Goal: Find specific page/section: Find specific page/section

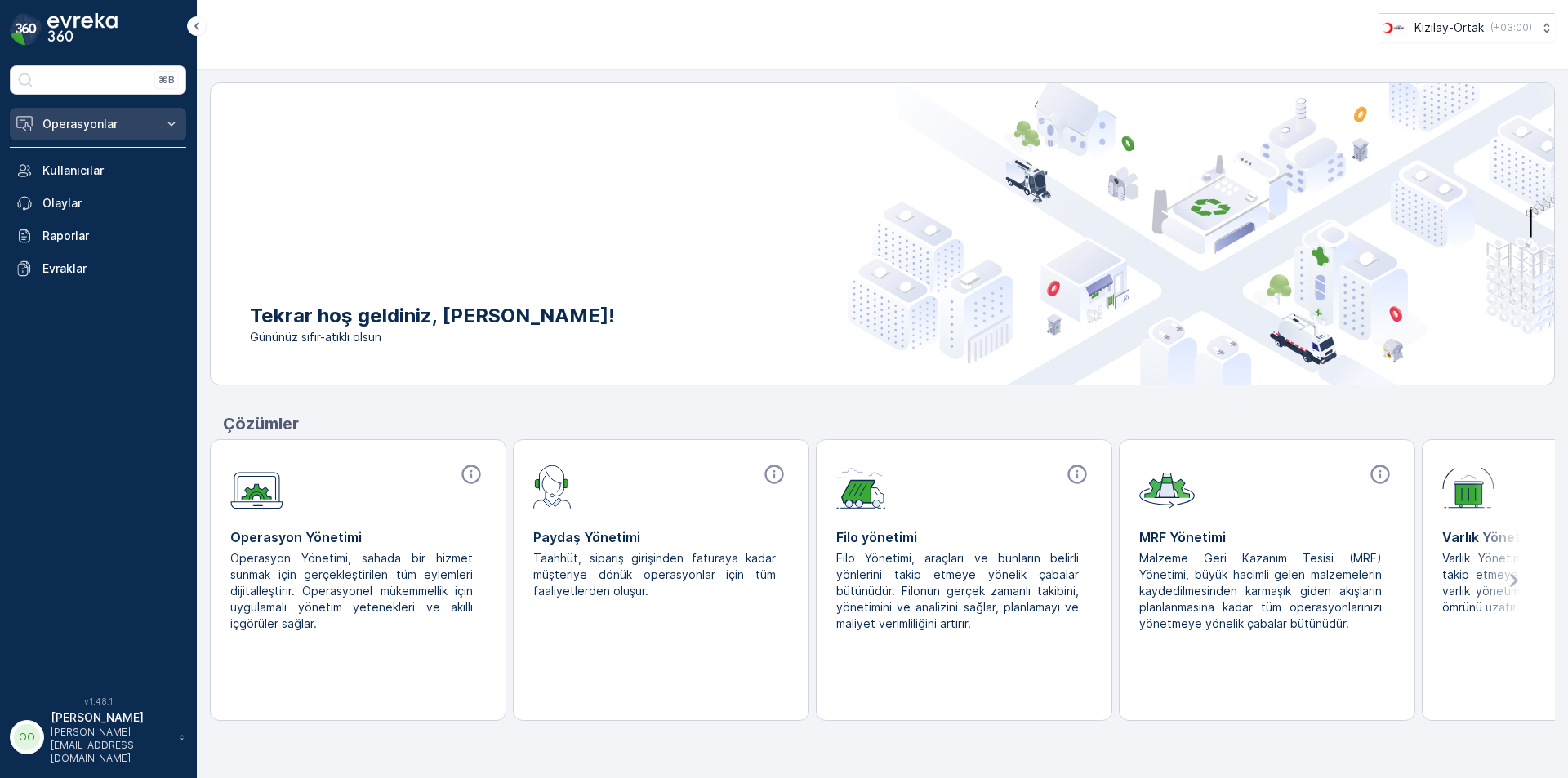
click at [121, 116] on p "Operasyonlar" at bounding box center [98, 124] width 111 height 16
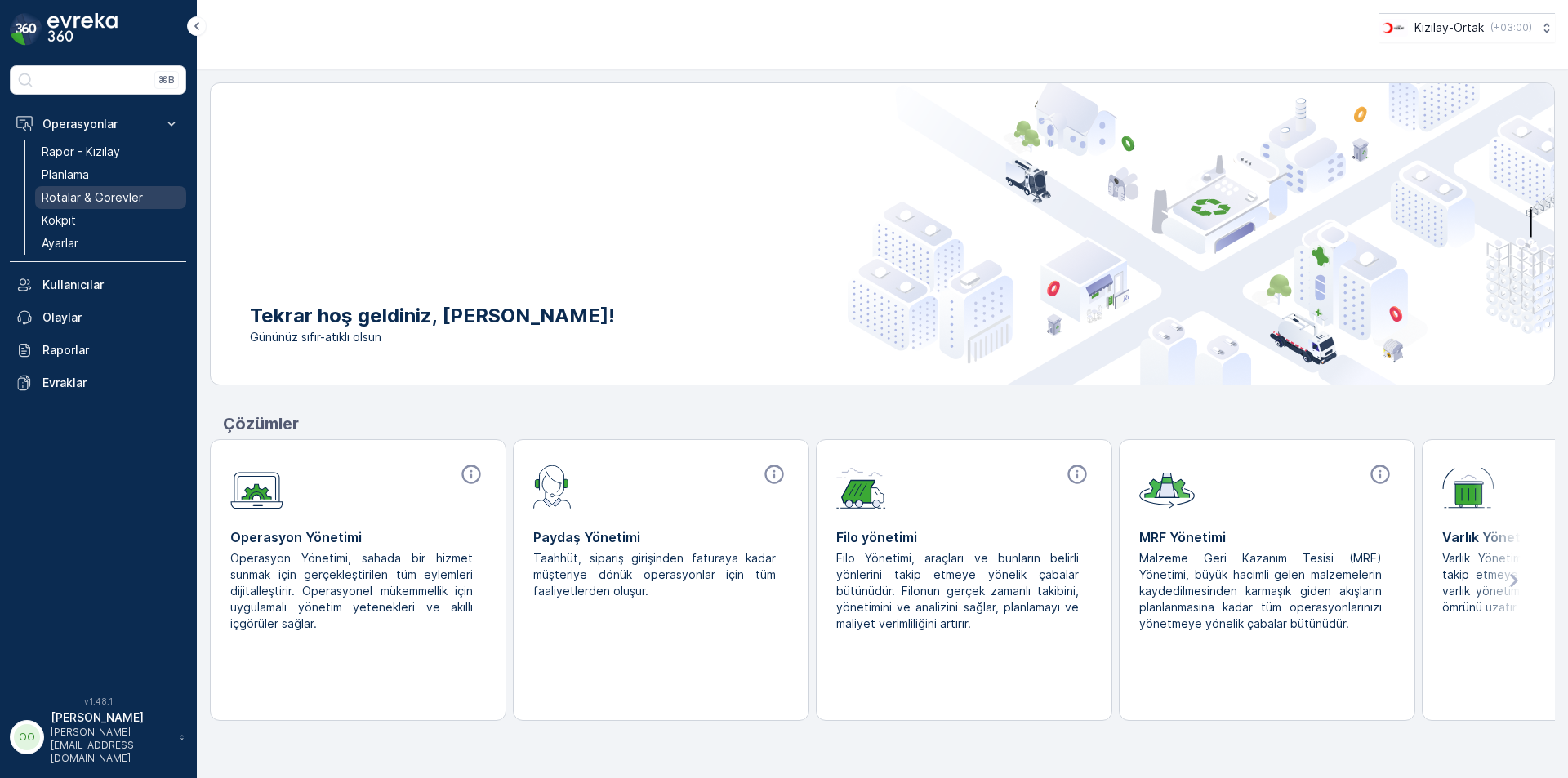
click at [109, 207] on link "Rotalar & Görevler" at bounding box center [110, 198] width 151 height 23
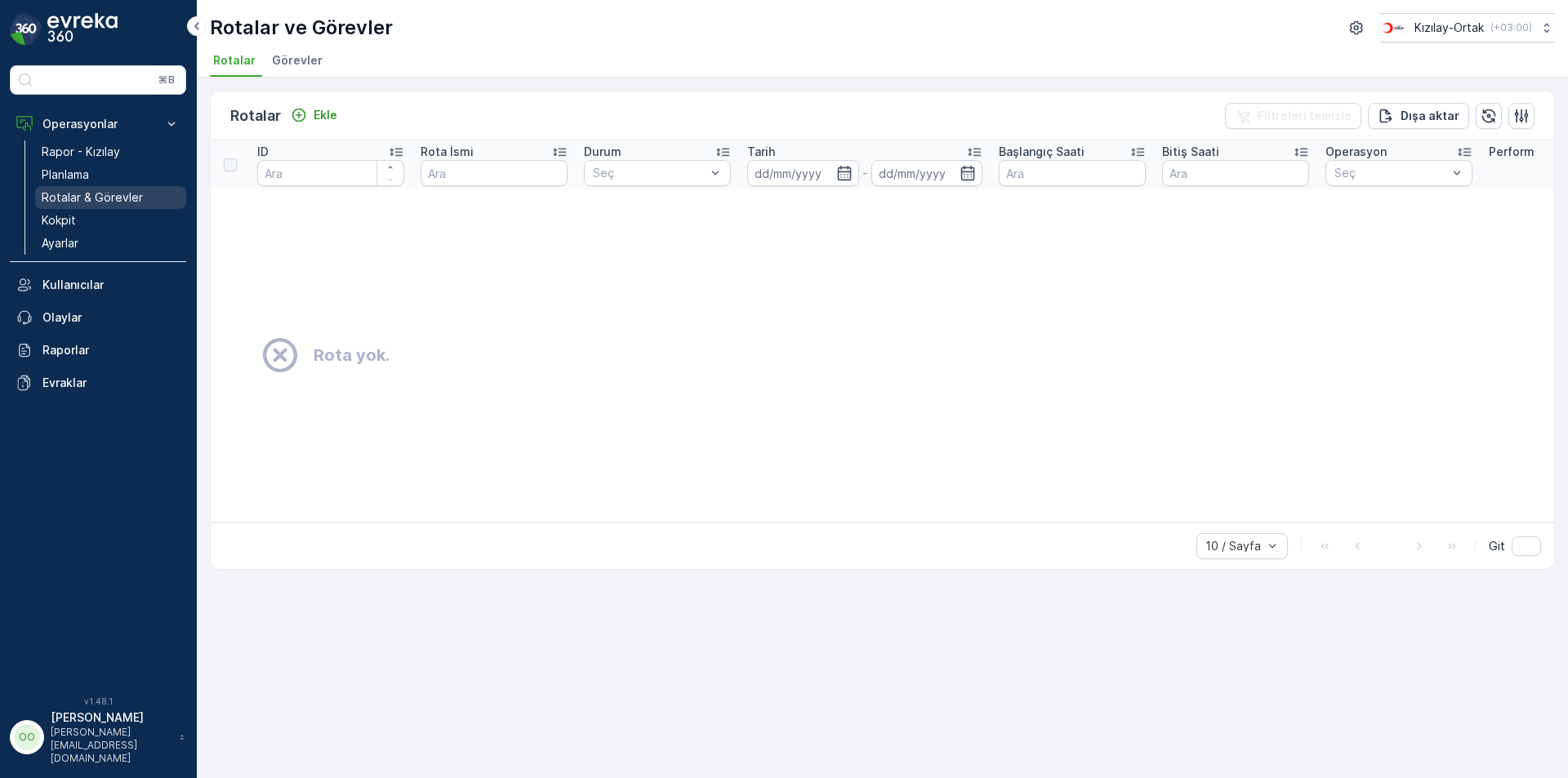
click at [97, 203] on p "Rotalar & Görevler" at bounding box center [93, 198] width 102 height 16
click at [1426, 27] on p "Kızılay-Ortak" at bounding box center [1449, 28] width 69 height 16
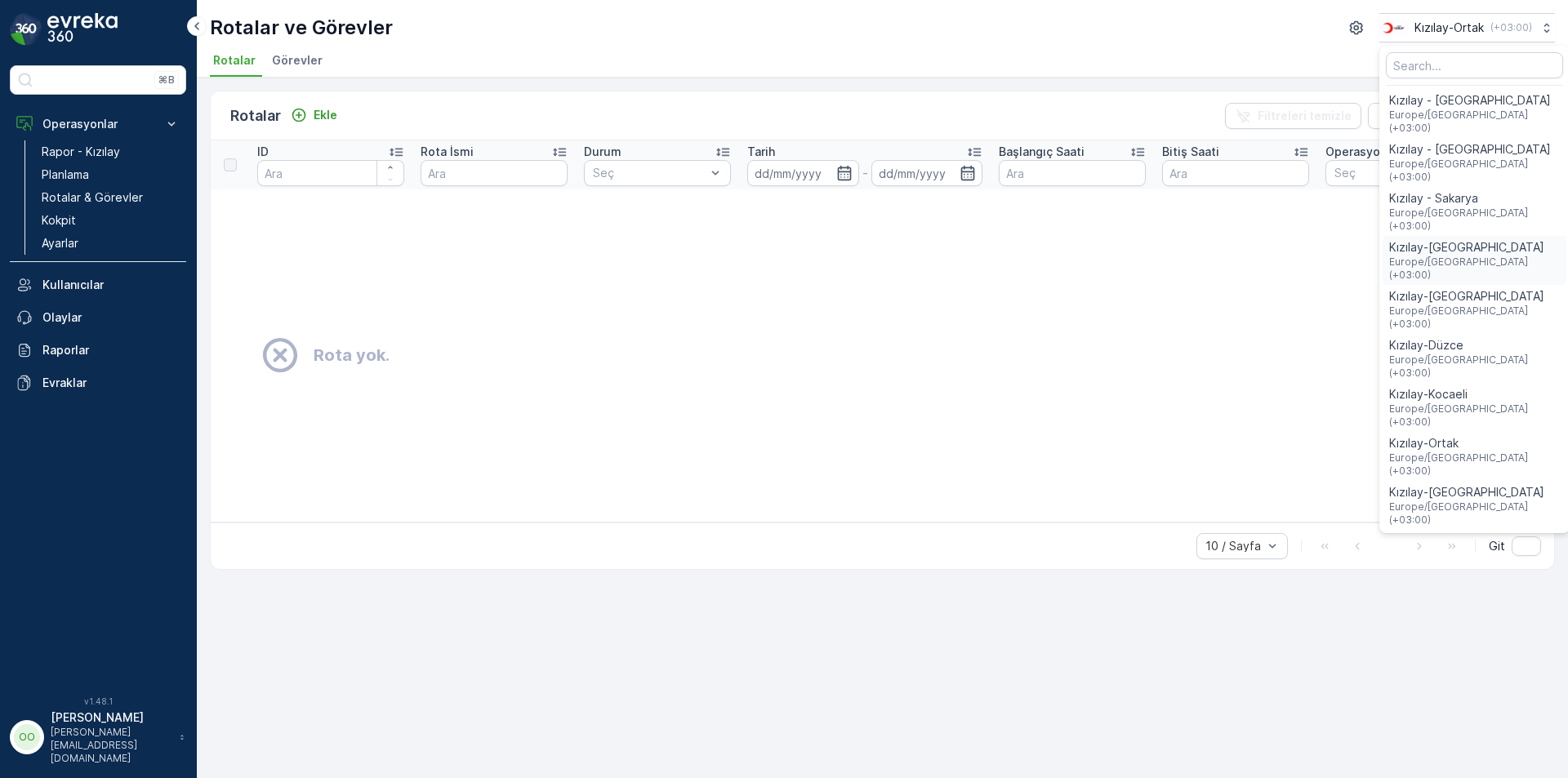
click at [1449, 255] on span "Europe/[GEOGRAPHIC_DATA] (+03:00)" at bounding box center [1475, 268] width 171 height 26
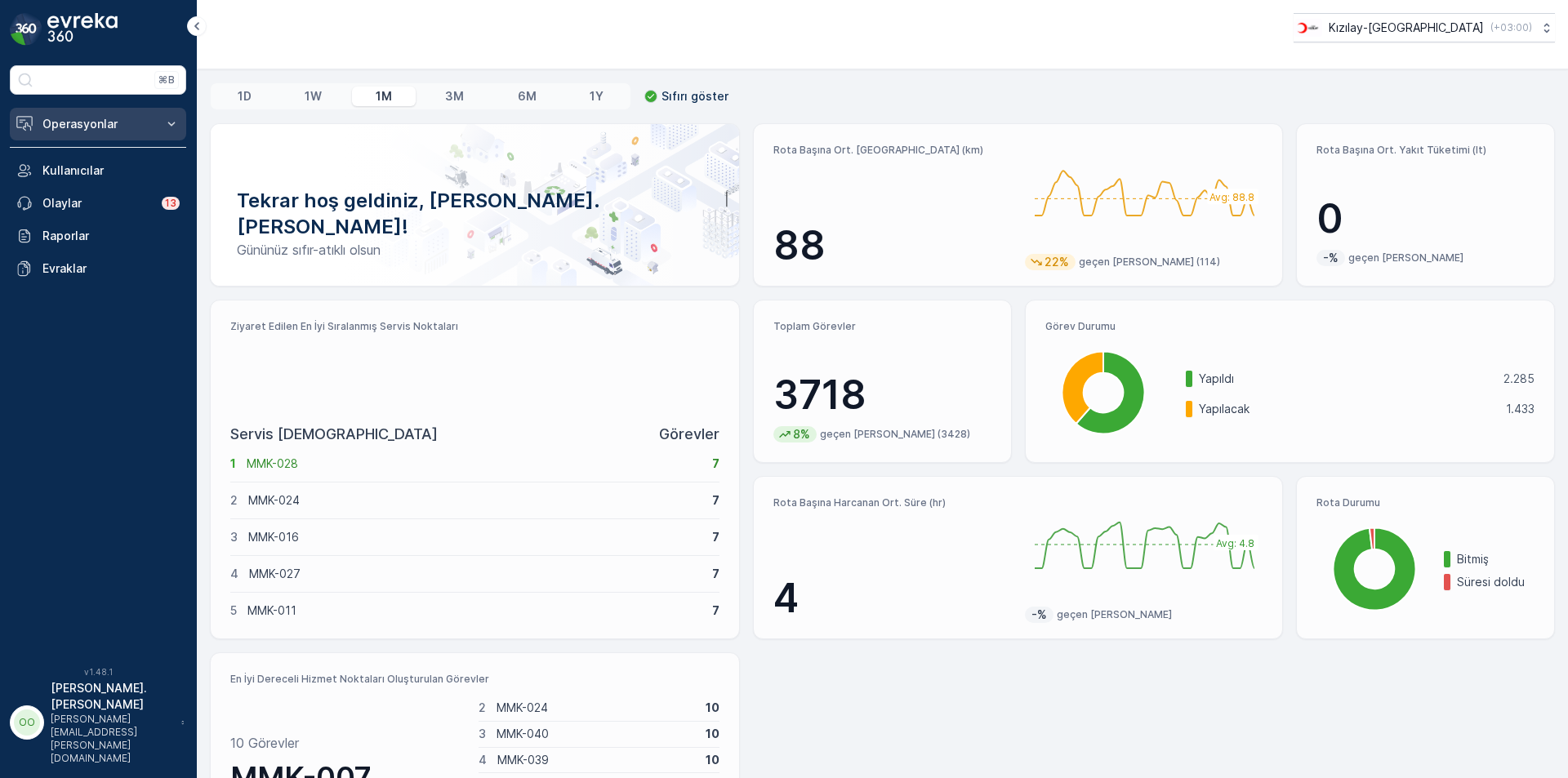
click at [143, 123] on p "Operasyonlar" at bounding box center [98, 124] width 111 height 16
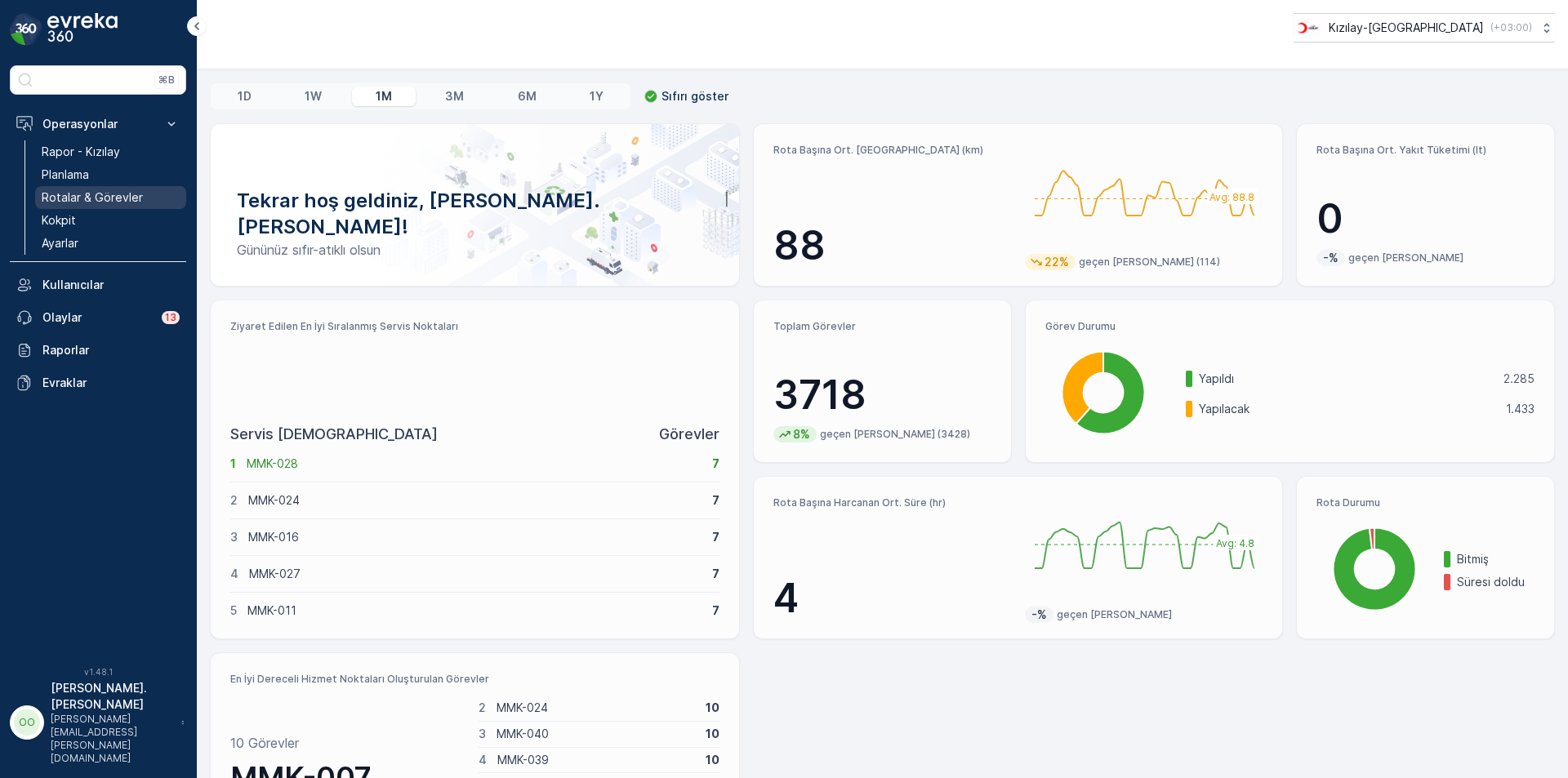
click at [107, 203] on p "Rotalar & Görevler" at bounding box center [93, 198] width 102 height 16
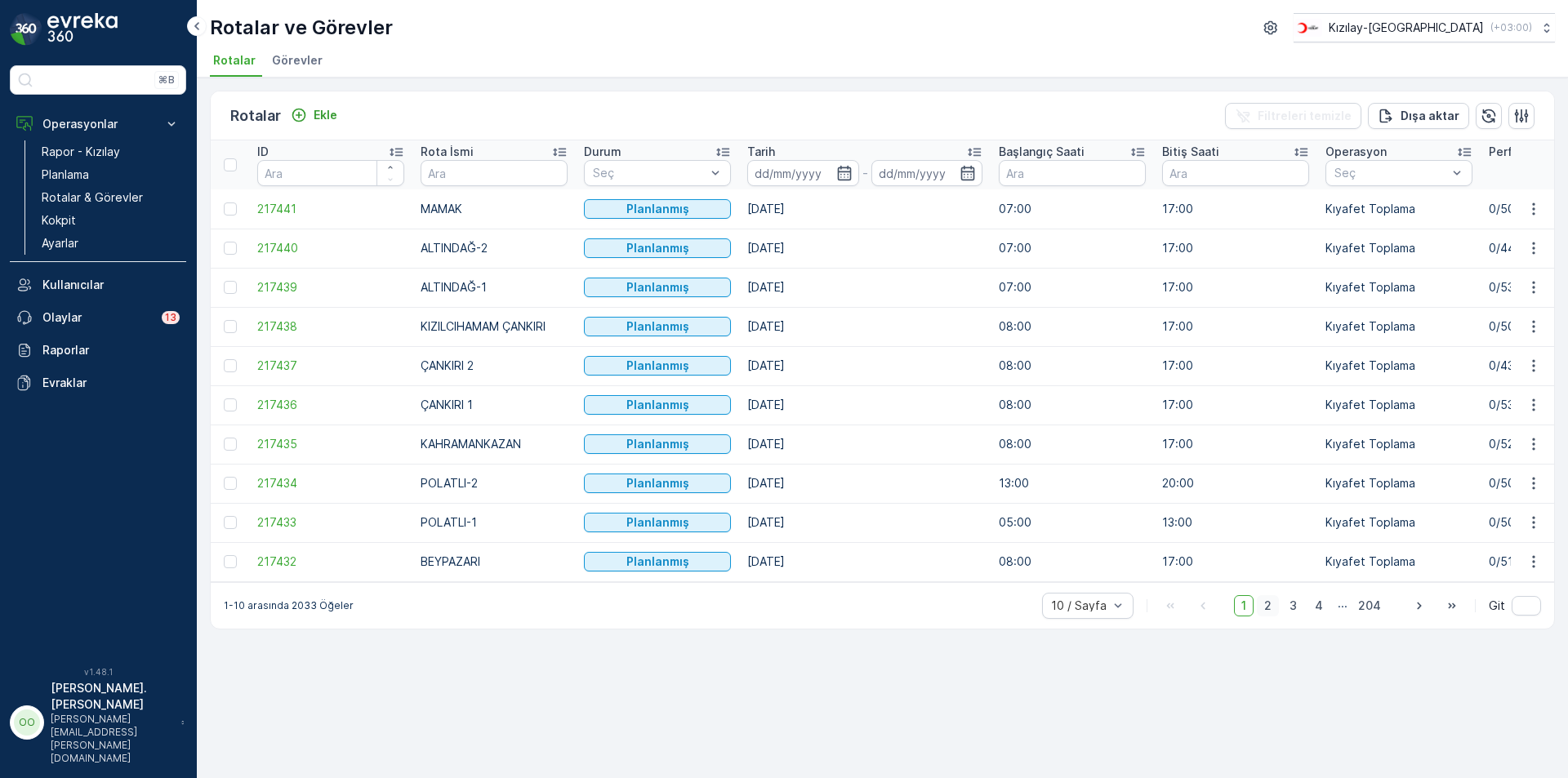
click at [1275, 612] on span "2" at bounding box center [1268, 606] width 22 height 21
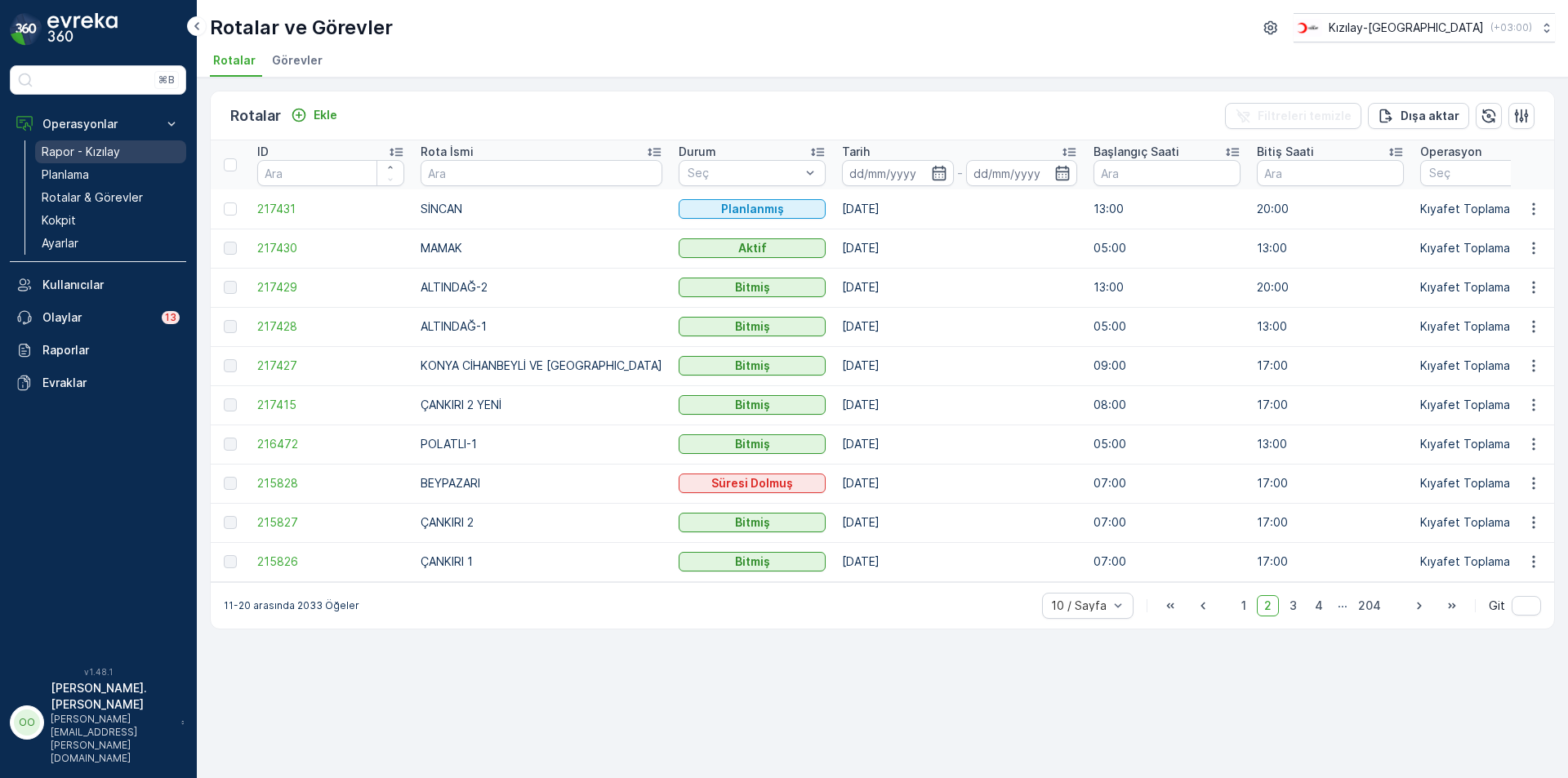
click at [69, 150] on p "Rapor - Kızılay" at bounding box center [81, 151] width 78 height 16
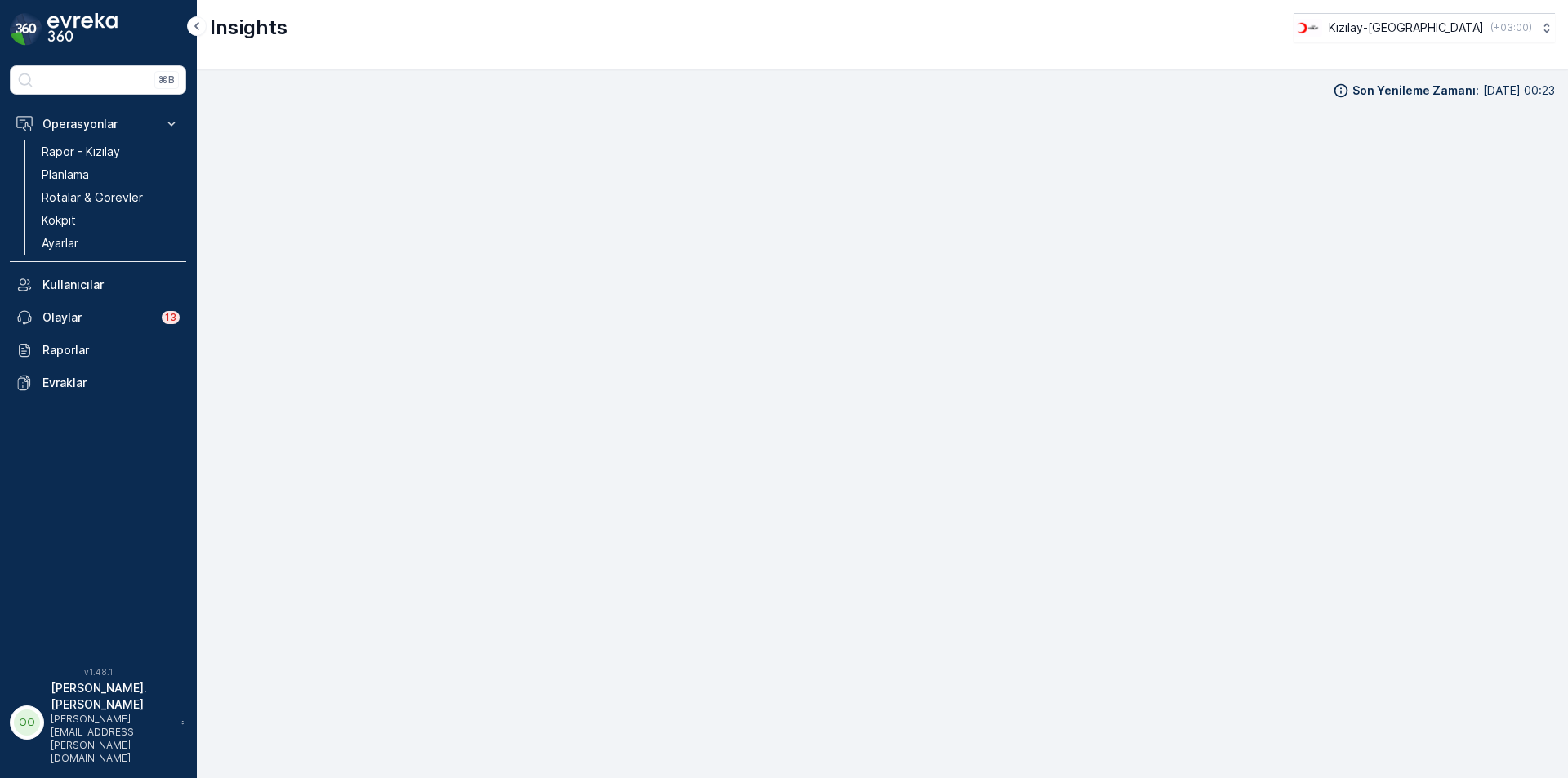
scroll to position [16, 0]
